Goal: Find specific page/section: Find specific page/section

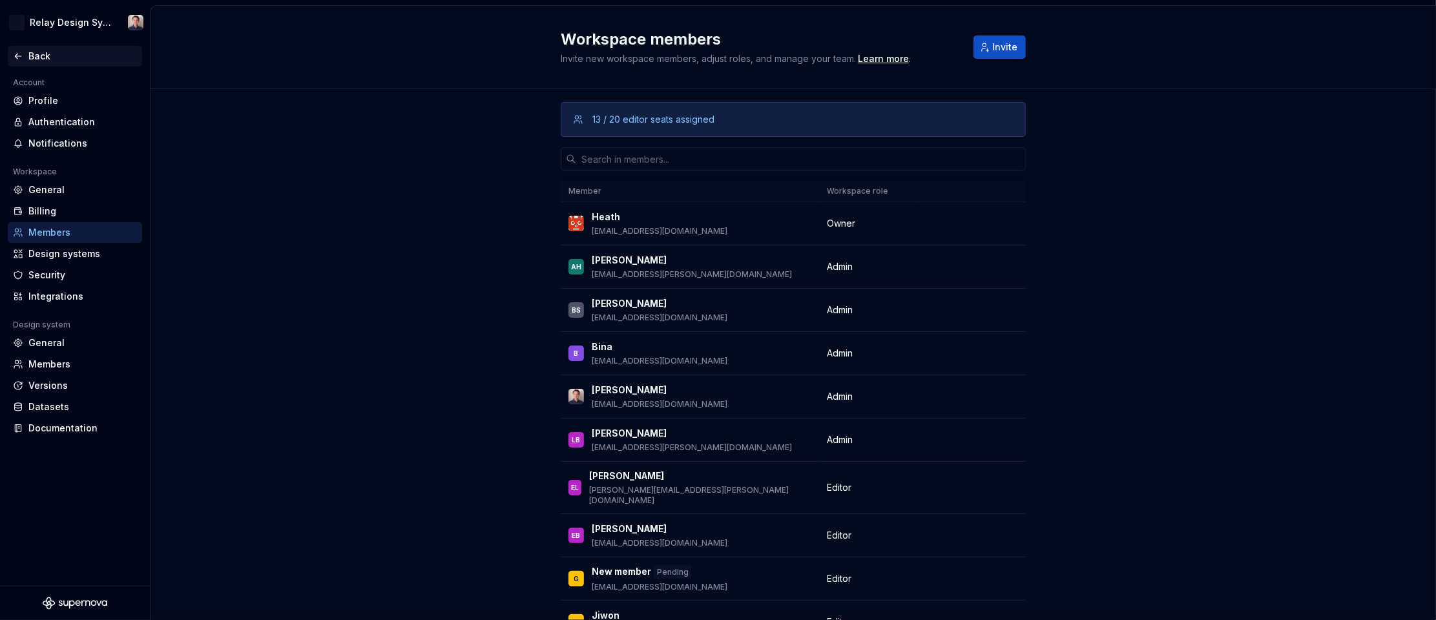
click at [35, 56] on div "Back" at bounding box center [82, 56] width 109 height 13
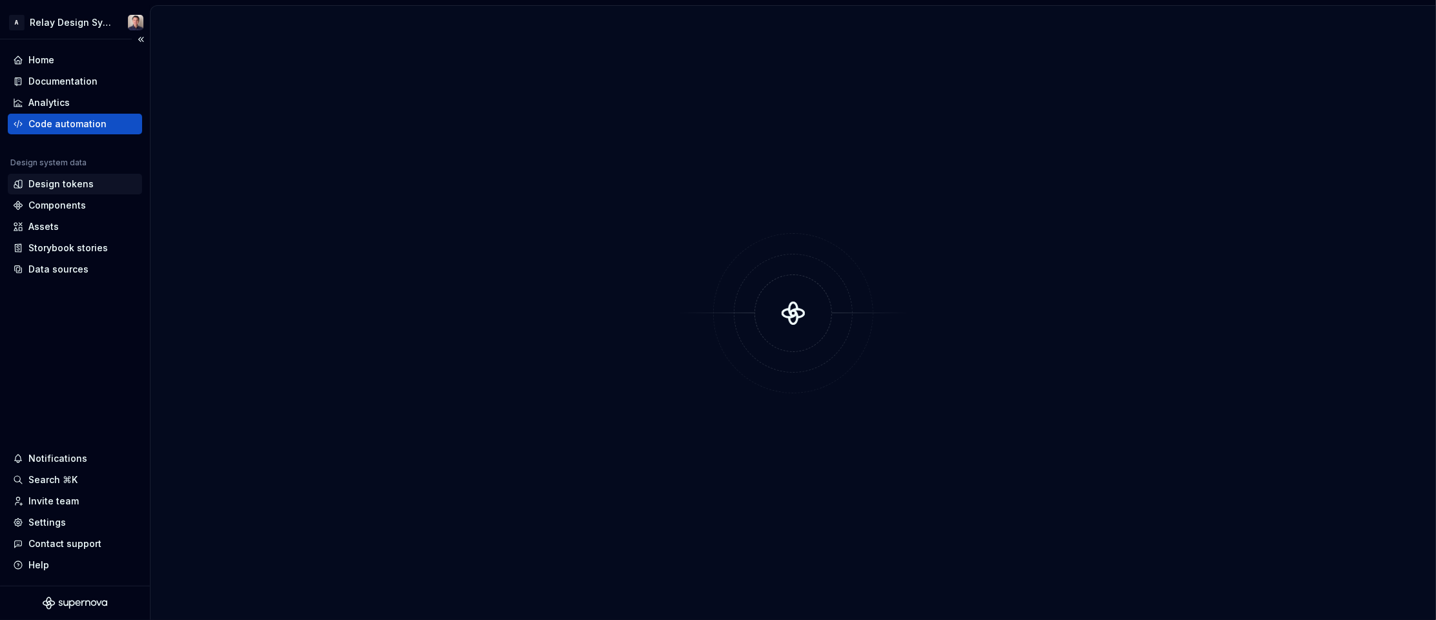
click at [62, 183] on div "Design tokens" at bounding box center [60, 184] width 65 height 13
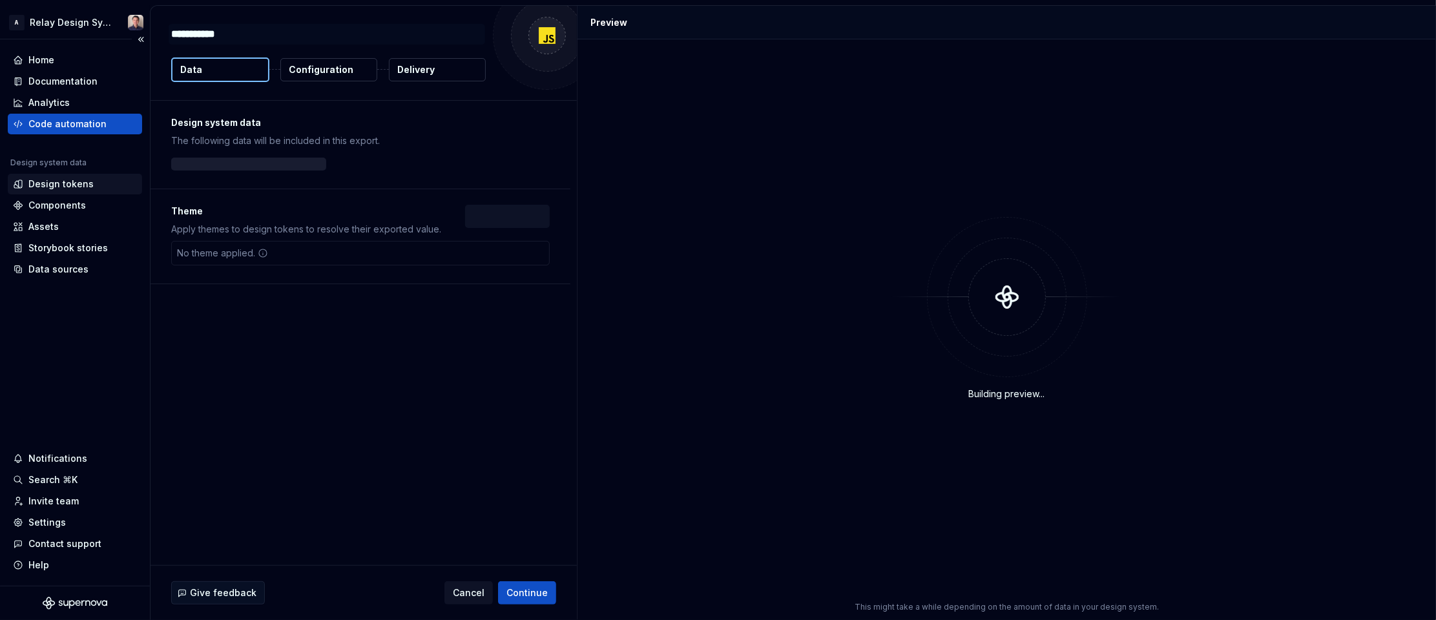
type textarea "*"
click at [68, 183] on div "Design tokens" at bounding box center [60, 184] width 65 height 13
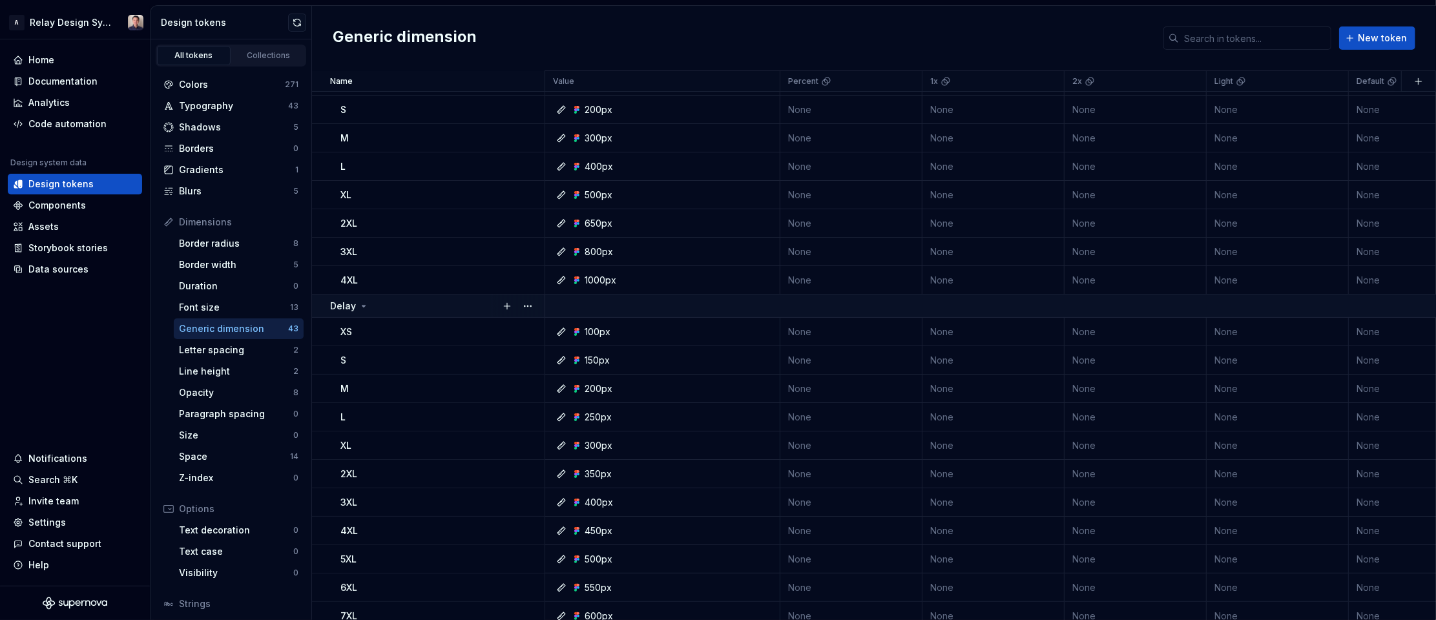
click at [366, 304] on icon at bounding box center [364, 306] width 10 height 10
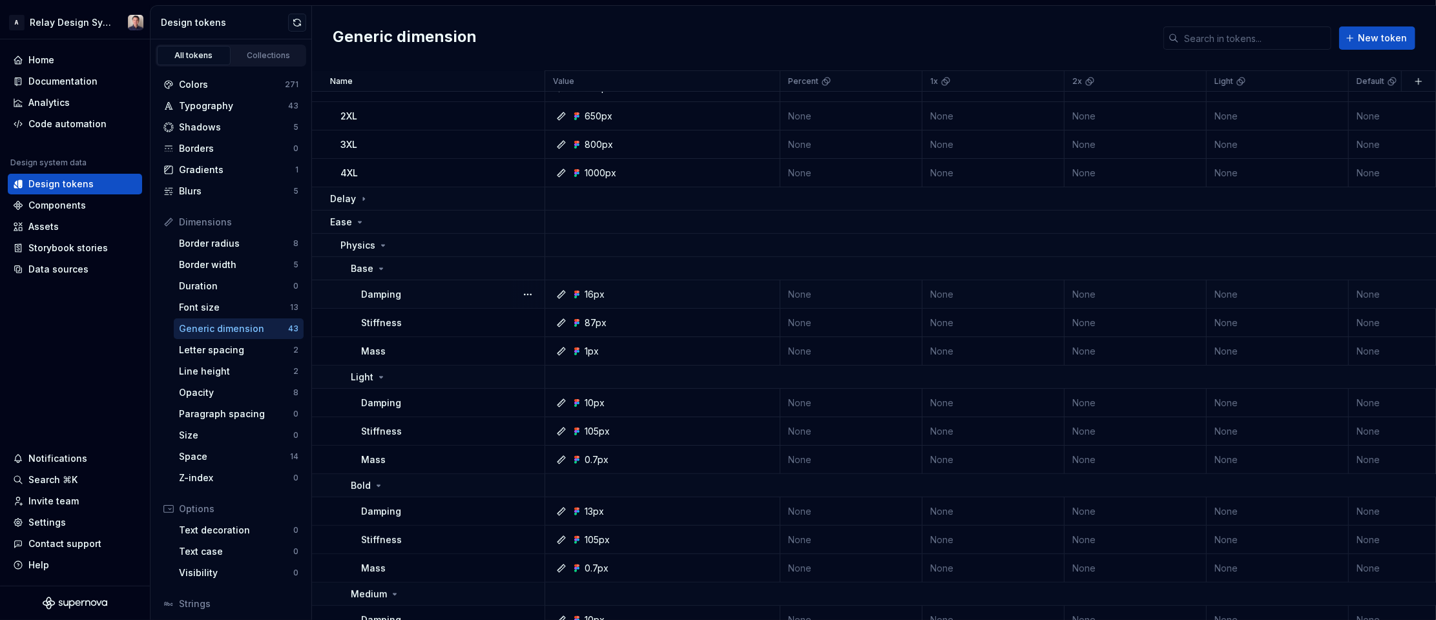
scroll to position [160, 0]
click at [380, 263] on icon at bounding box center [381, 263] width 3 height 1
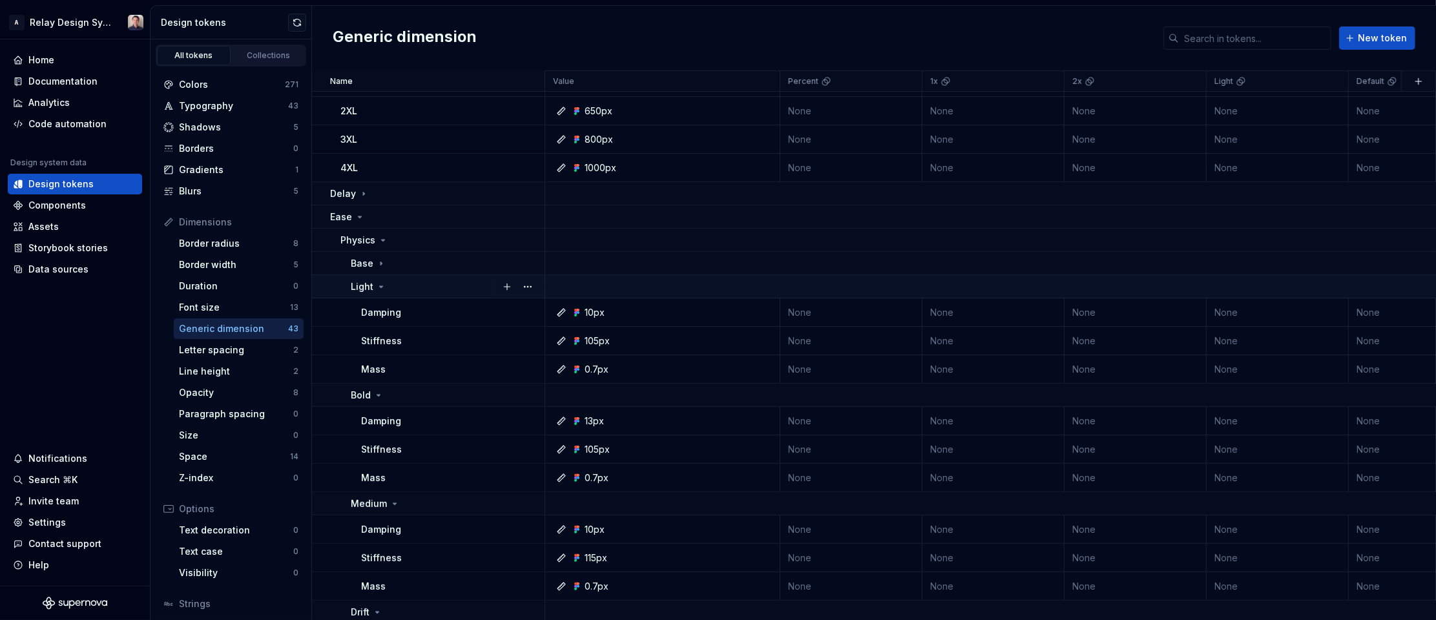
click at [379, 284] on icon at bounding box center [381, 287] width 10 height 10
click at [378, 308] on icon at bounding box center [378, 310] width 10 height 10
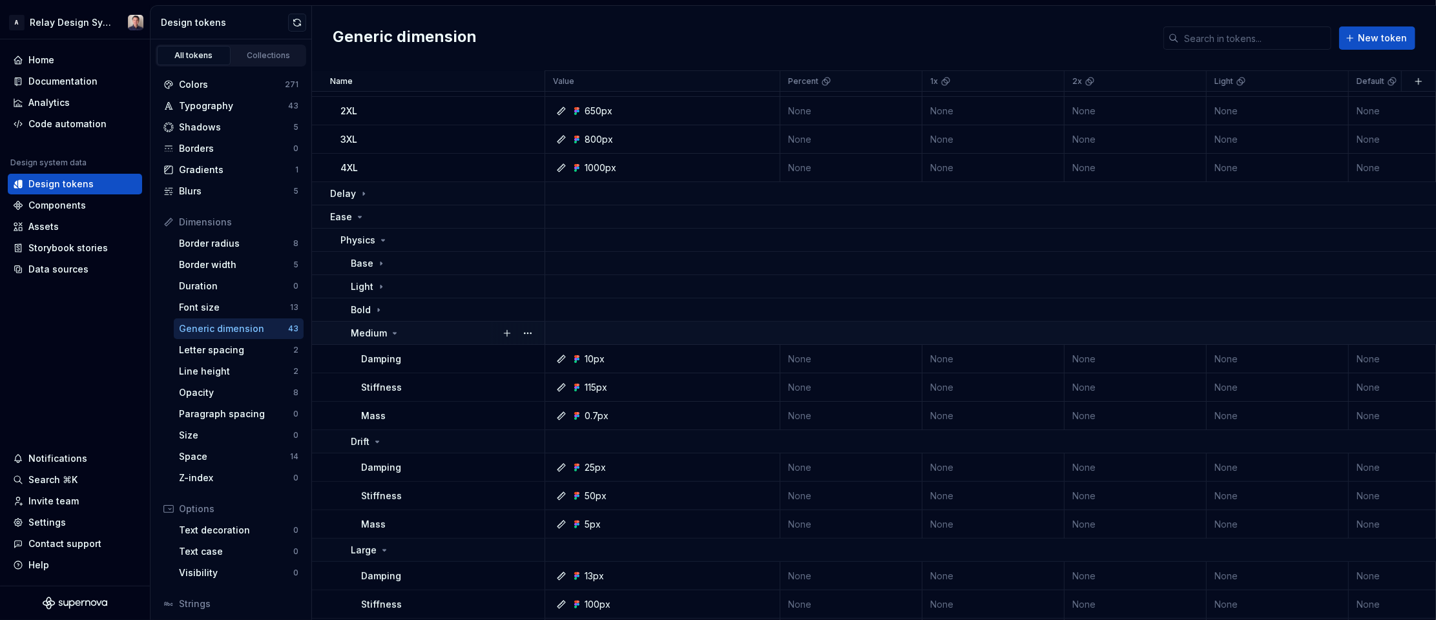
click at [397, 330] on icon at bounding box center [395, 333] width 10 height 10
click at [375, 356] on icon at bounding box center [377, 356] width 10 height 10
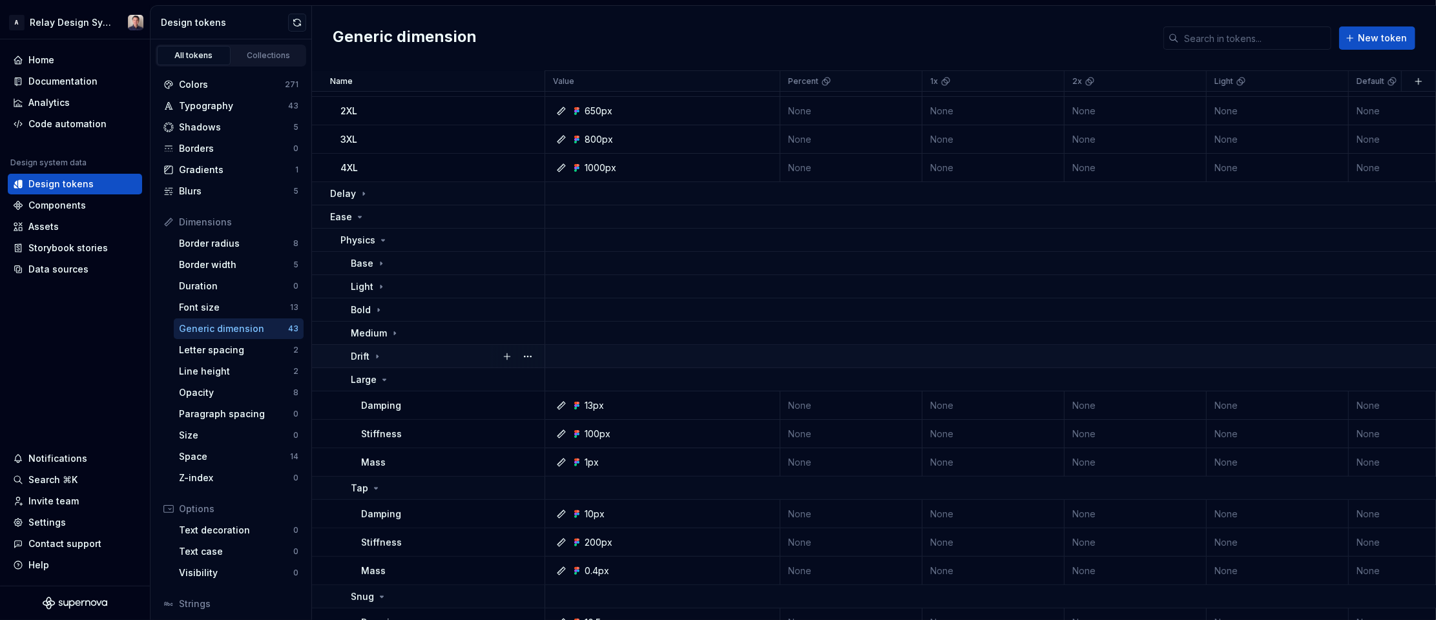
click at [384, 377] on icon at bounding box center [384, 380] width 10 height 10
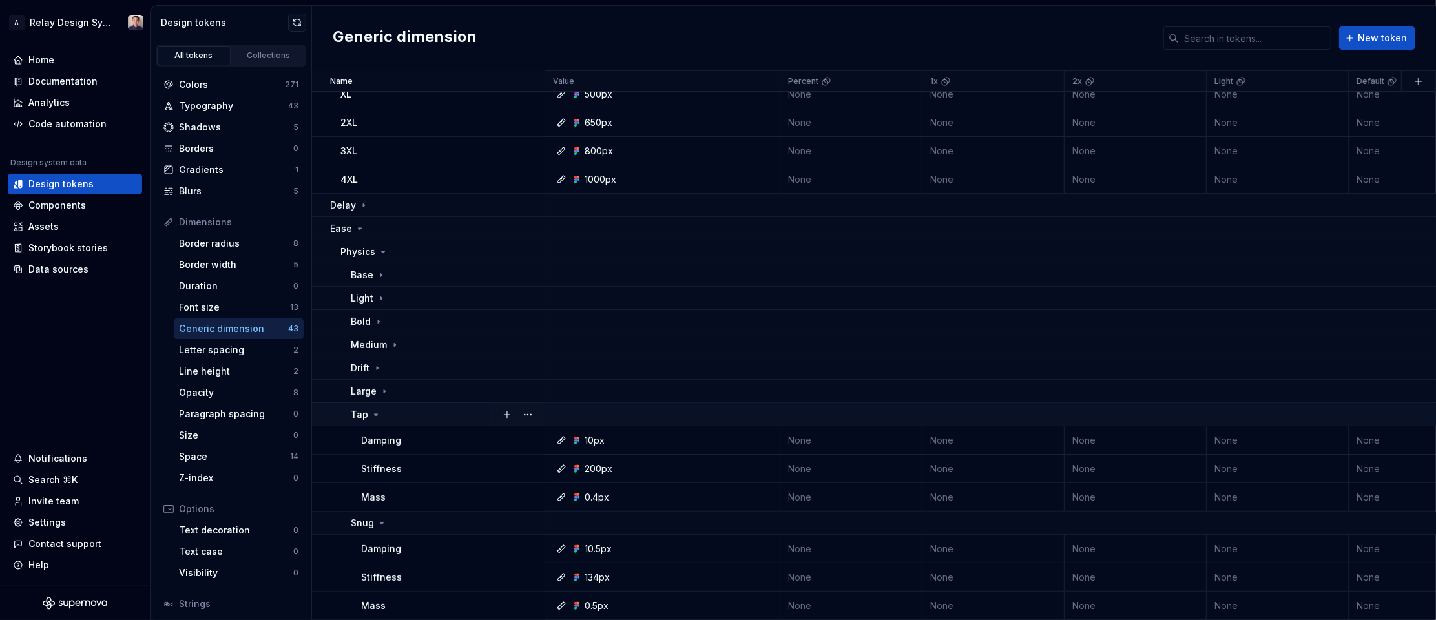
click at [374, 417] on icon at bounding box center [376, 415] width 10 height 10
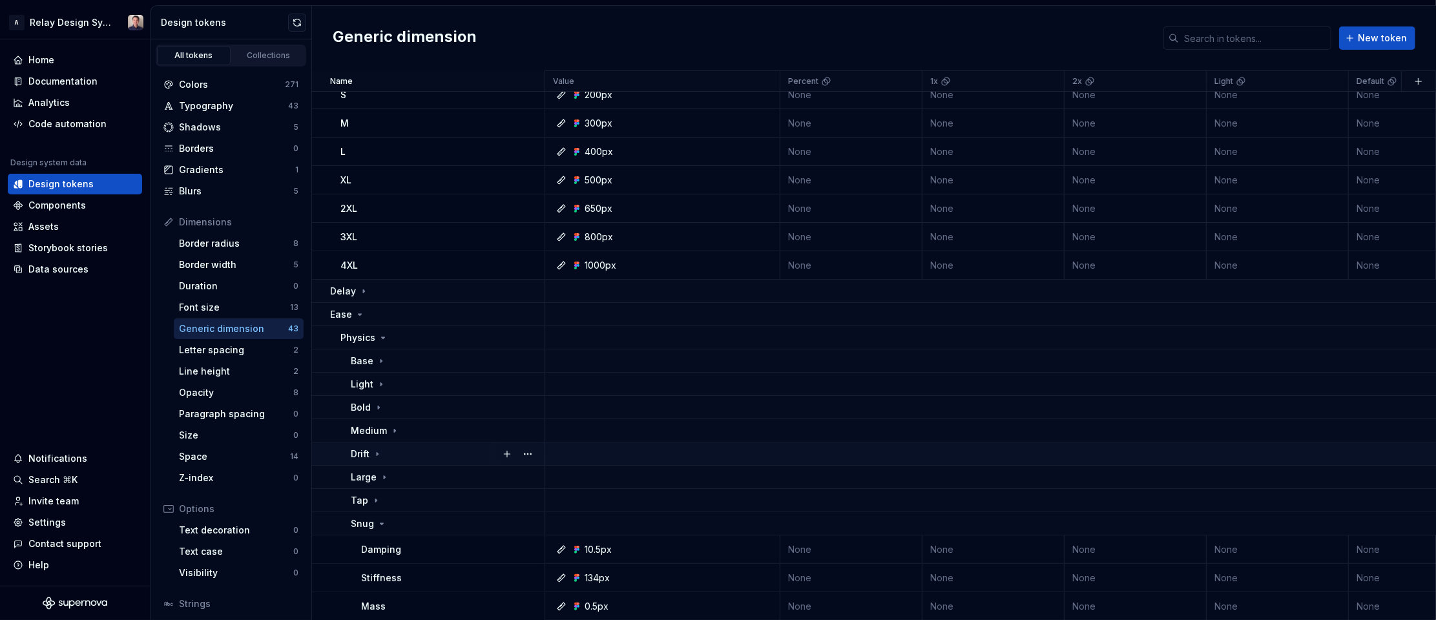
click at [380, 521] on icon at bounding box center [382, 524] width 10 height 10
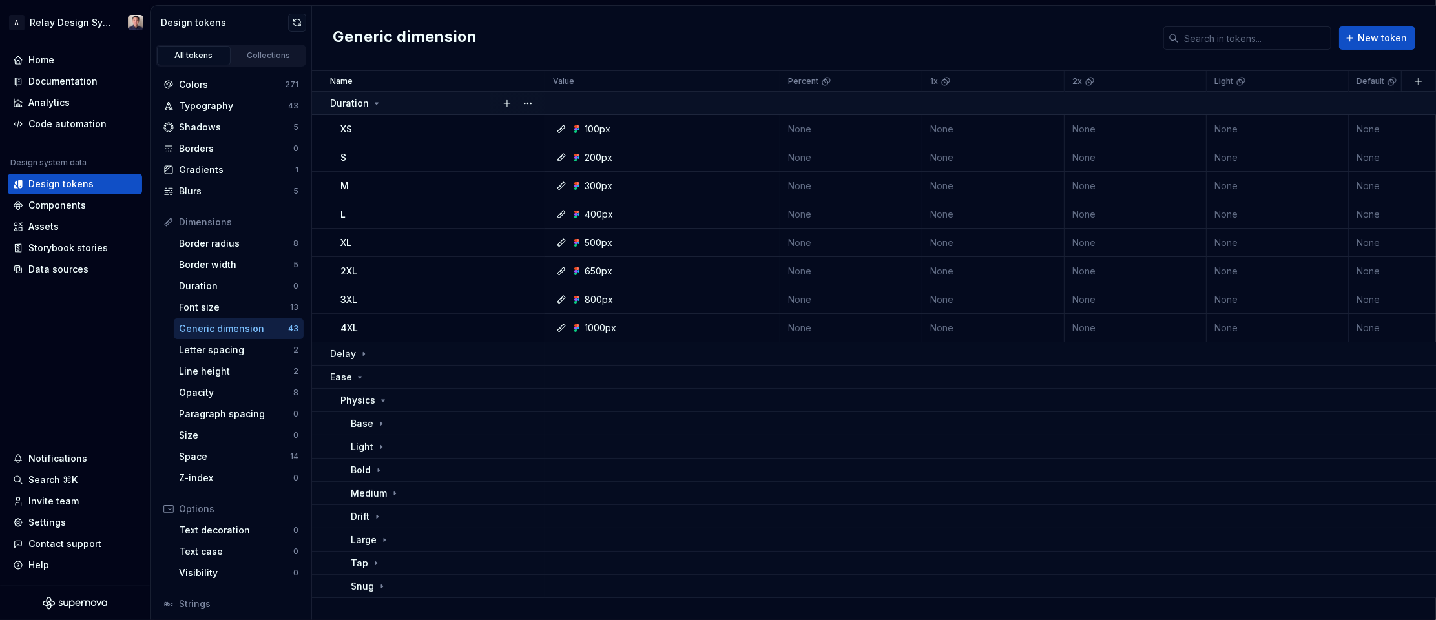
click at [373, 101] on icon at bounding box center [376, 103] width 10 height 10
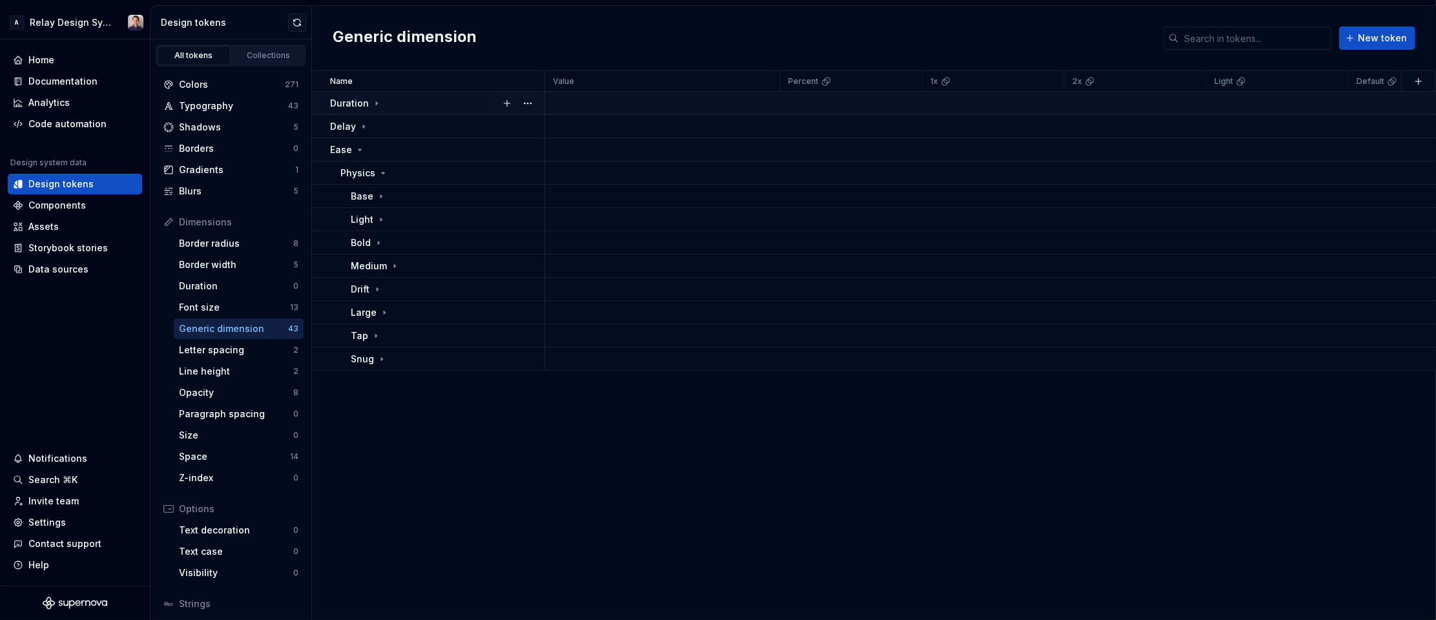
click at [376, 103] on icon at bounding box center [376, 102] width 1 height 3
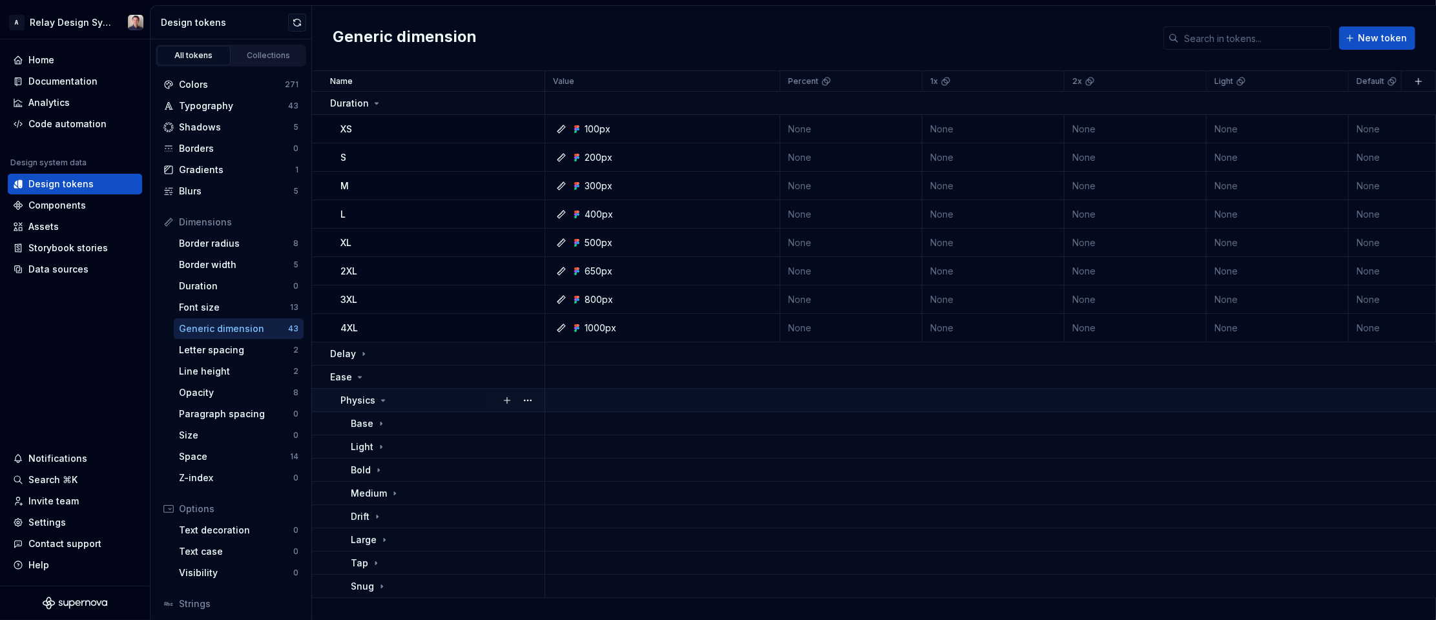
click at [382, 399] on icon at bounding box center [383, 400] width 10 height 10
click at [361, 378] on icon at bounding box center [360, 377] width 10 height 10
click at [373, 101] on icon at bounding box center [376, 103] width 10 height 10
